Goal: Transaction & Acquisition: Subscribe to service/newsletter

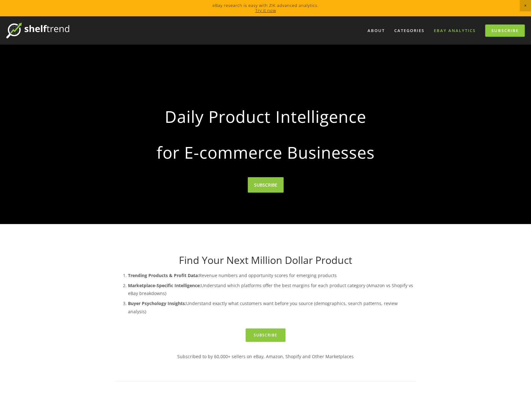
click at [457, 30] on link "eBay Analytics" at bounding box center [455, 30] width 50 height 10
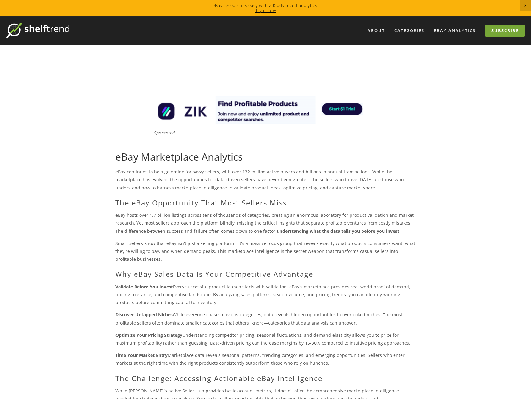
click at [492, 30] on link "Subscribe" at bounding box center [505, 31] width 40 height 12
